Goal: Information Seeking & Learning: Learn about a topic

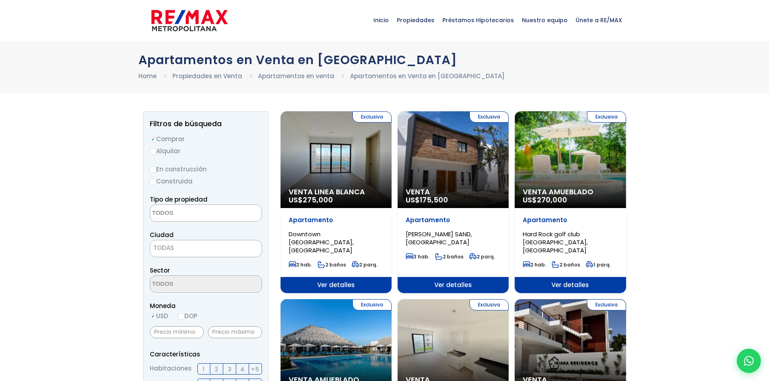
select select
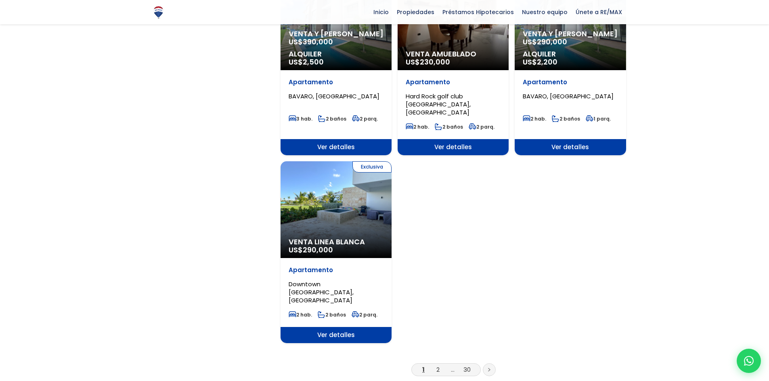
scroll to position [888, 0]
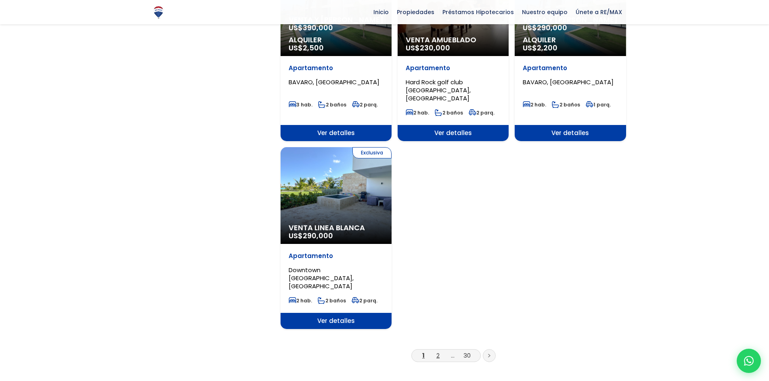
click at [437, 352] on link "2" at bounding box center [437, 356] width 3 height 8
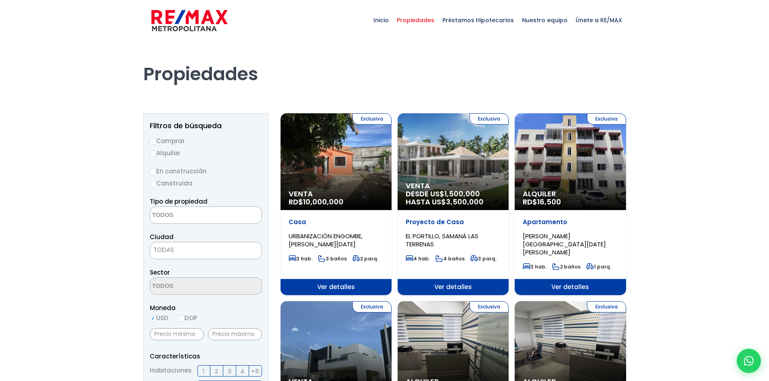
select select
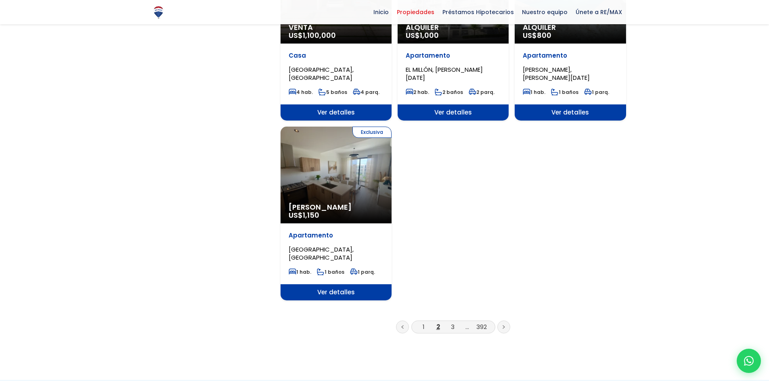
scroll to position [928, 0]
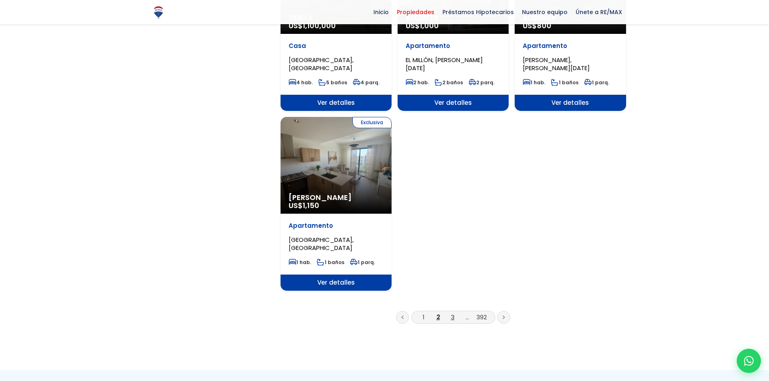
click at [452, 313] on link "3" at bounding box center [453, 317] width 4 height 8
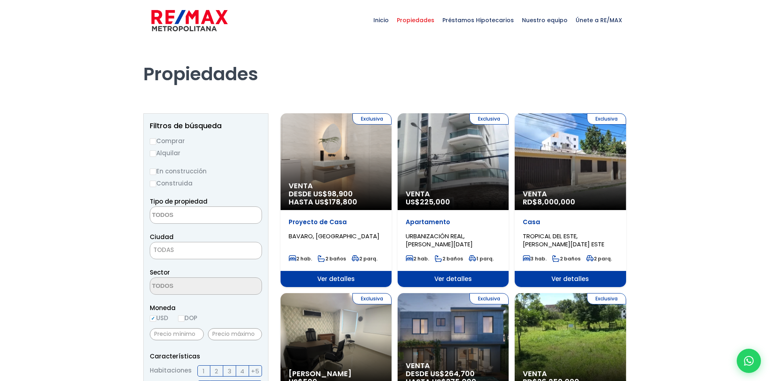
select select
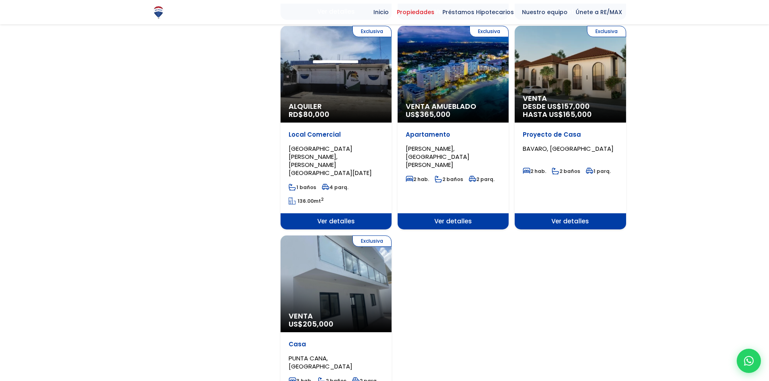
scroll to position [848, 0]
